Goal: Find contact information: Find contact information

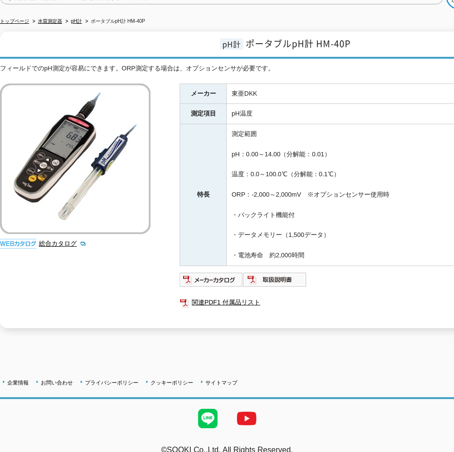
scroll to position [105, 0]
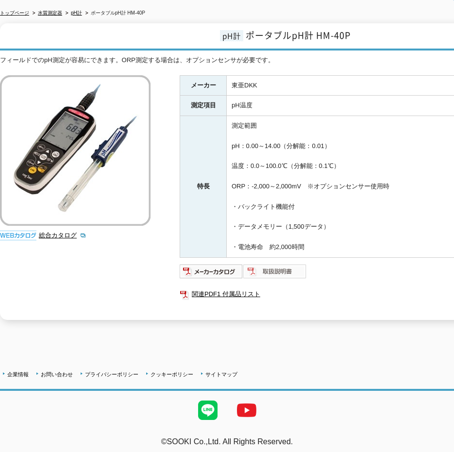
click at [263, 268] on img at bounding box center [275, 272] width 64 height 16
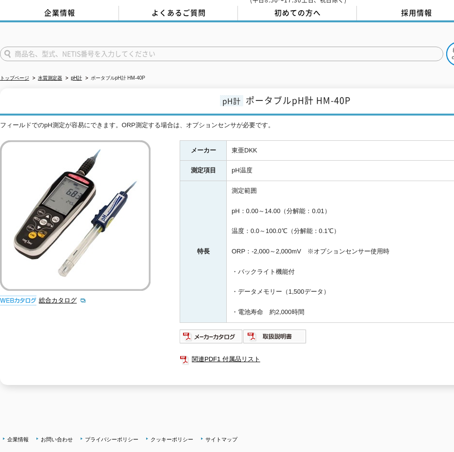
scroll to position [0, 0]
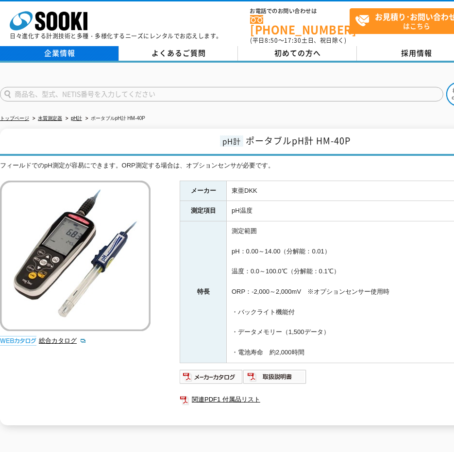
click at [67, 51] on link "企業情報" at bounding box center [59, 53] width 119 height 15
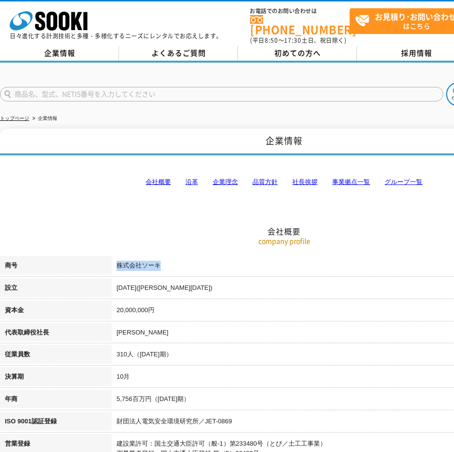
drag, startPoint x: 171, startPoint y: 256, endPoint x: 101, endPoint y: 263, distance: 70.7
click at [101, 263] on tr "商号 株式会社ソーキ" at bounding box center [284, 267] width 568 height 22
copy tr "商号 株式会社ソーキ"
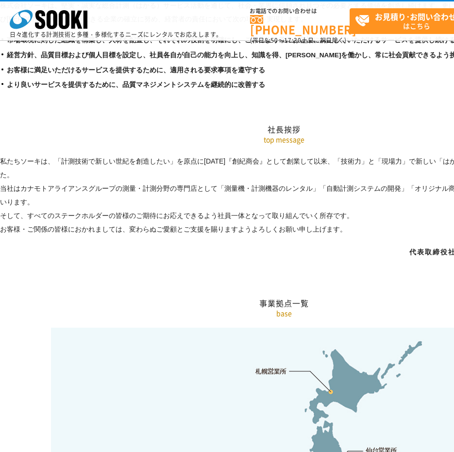
scroll to position [1651, 0]
